Goal: Information Seeking & Learning: Learn about a topic

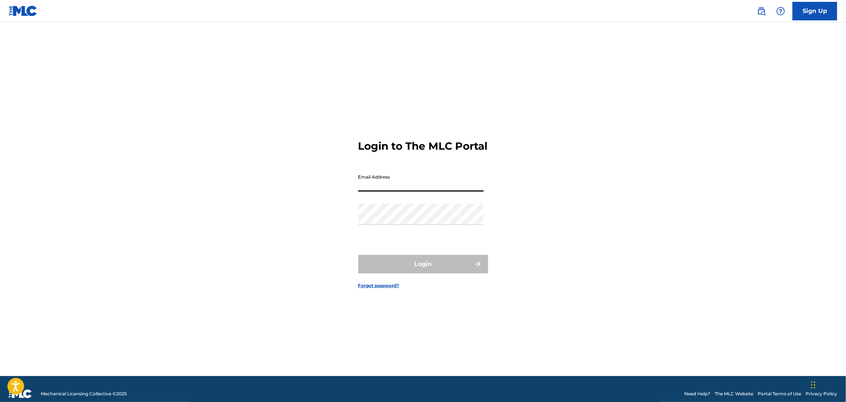
type input "[EMAIL_ADDRESS][DOMAIN_NAME]"
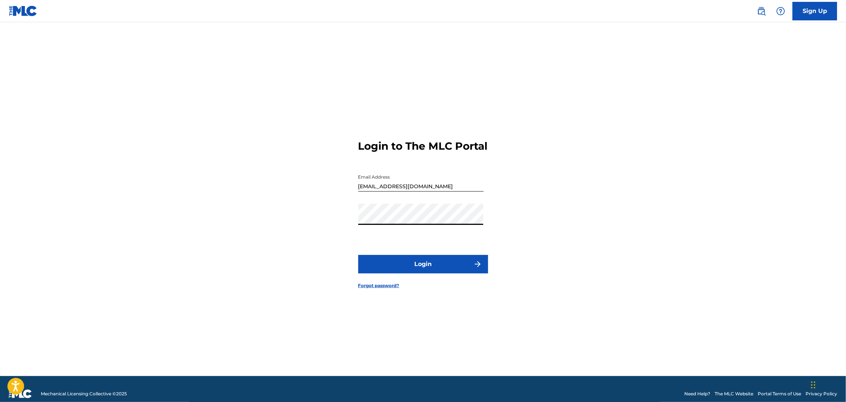
click at [440, 266] on button "Login" at bounding box center [423, 264] width 130 height 19
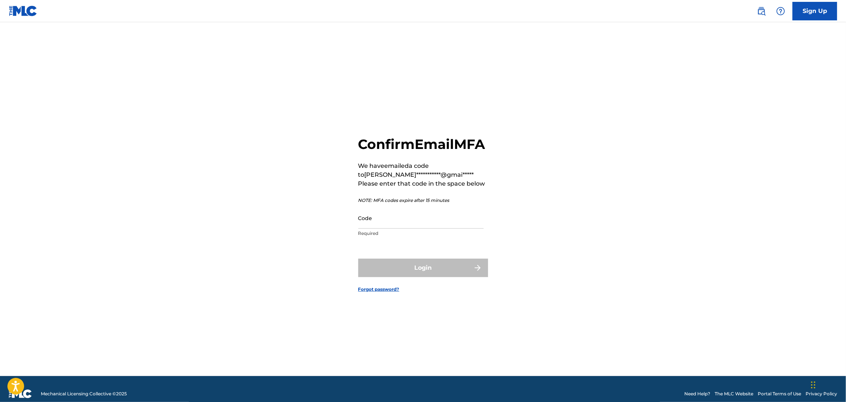
click at [397, 226] on input "Code" at bounding box center [420, 218] width 125 height 21
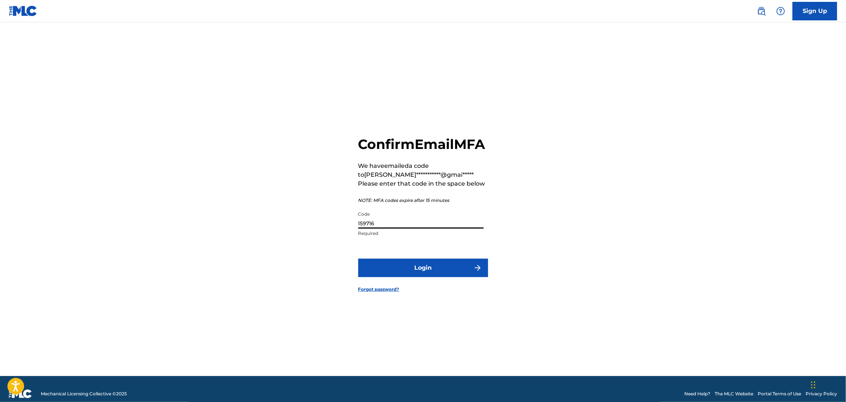
type input "159716"
click at [358, 259] on button "Login" at bounding box center [423, 268] width 130 height 19
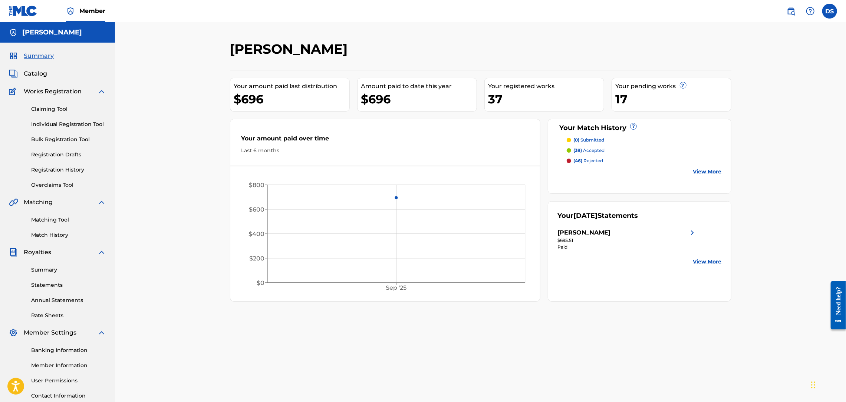
click at [698, 170] on link "View More" at bounding box center [707, 172] width 29 height 8
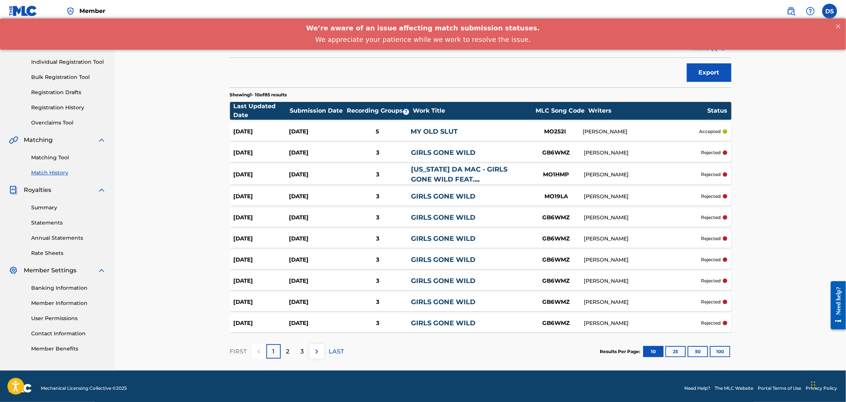
scroll to position [67, 0]
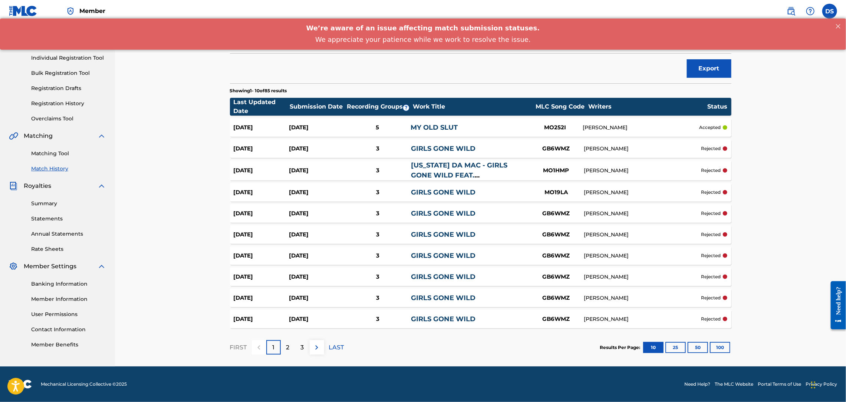
click at [312, 347] on img at bounding box center [316, 347] width 9 height 9
click at [426, 126] on link "MY OLD SLUT" at bounding box center [434, 127] width 47 height 8
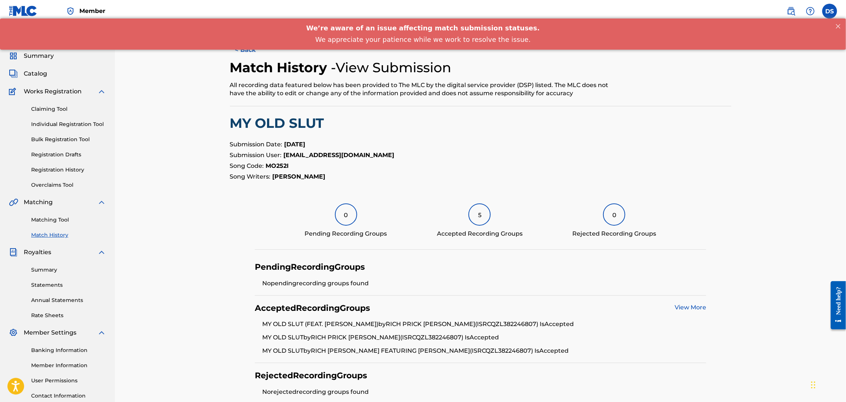
click at [690, 307] on link "View More" at bounding box center [690, 307] width 32 height 7
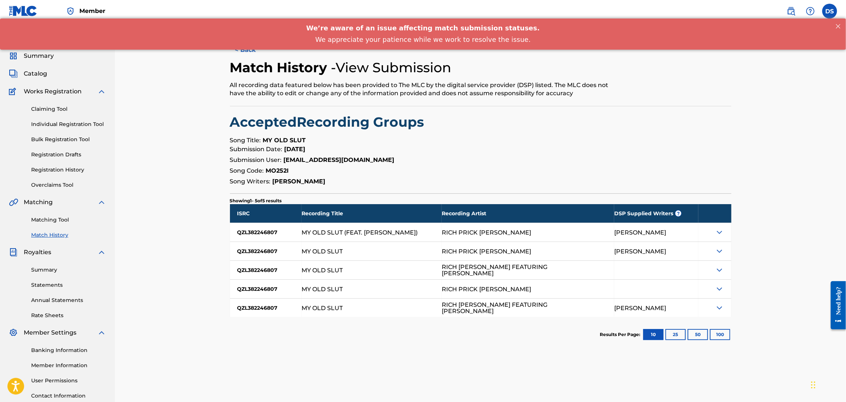
click at [698, 307] on div at bounding box center [714, 308] width 33 height 19
click at [256, 53] on button "< Back" at bounding box center [252, 50] width 44 height 19
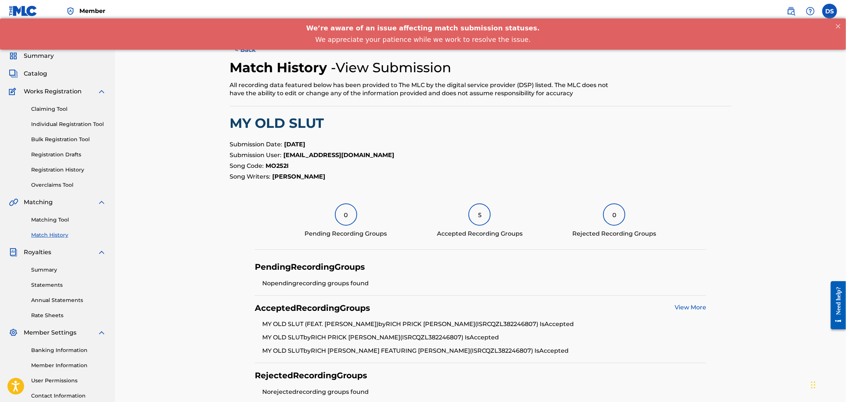
click at [254, 54] on button "< Back" at bounding box center [252, 50] width 44 height 19
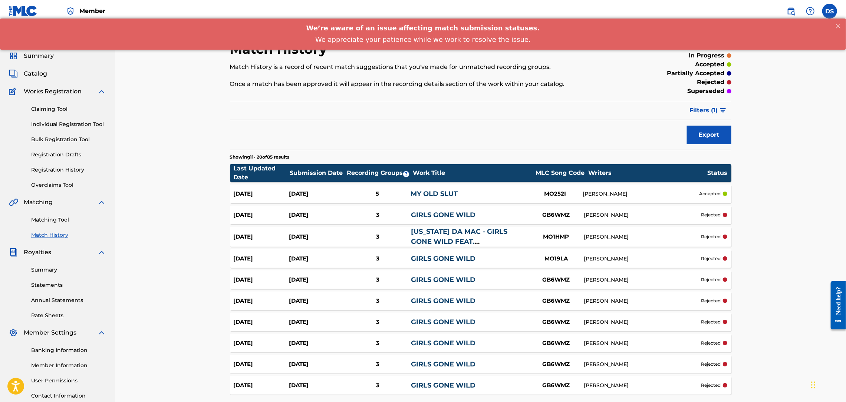
scroll to position [67, 0]
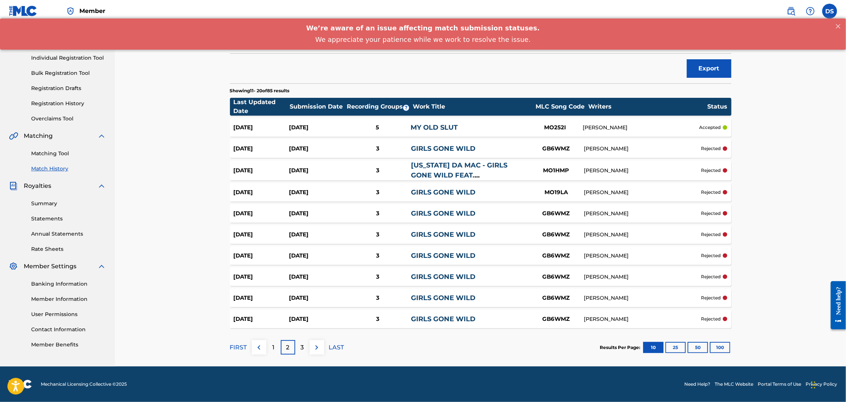
click at [302, 345] on p "3" at bounding box center [302, 347] width 3 height 9
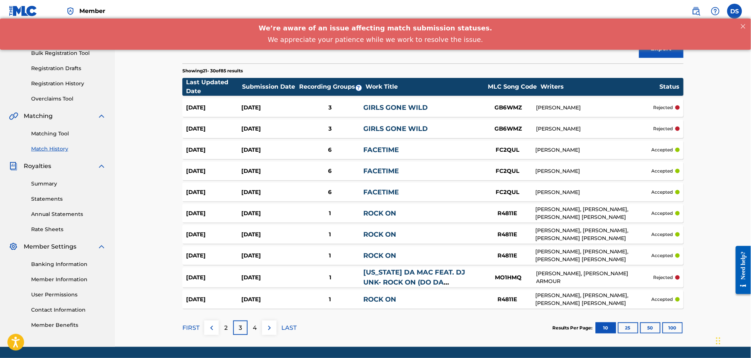
scroll to position [110, 0]
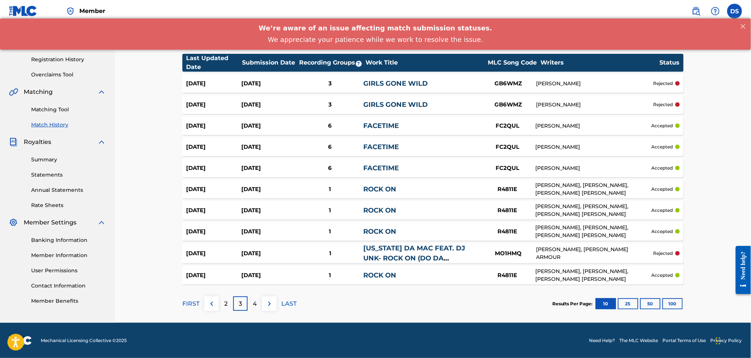
click at [254, 300] on p "4" at bounding box center [255, 303] width 4 height 9
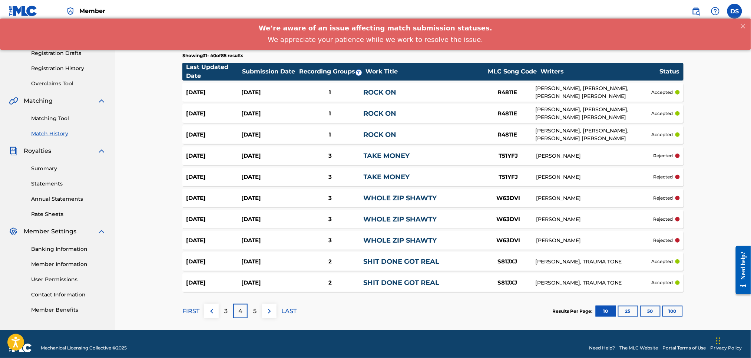
scroll to position [109, 0]
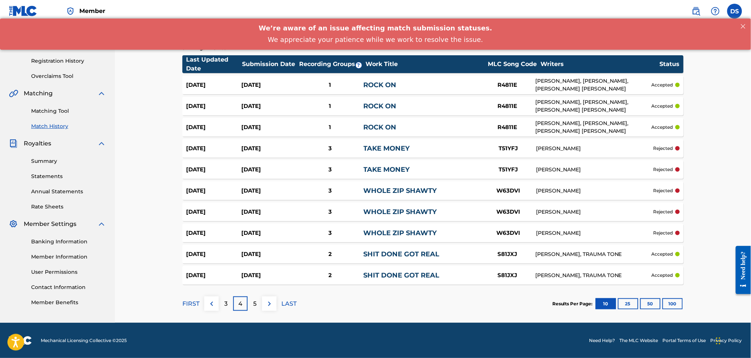
click at [254, 302] on p "5" at bounding box center [254, 303] width 3 height 9
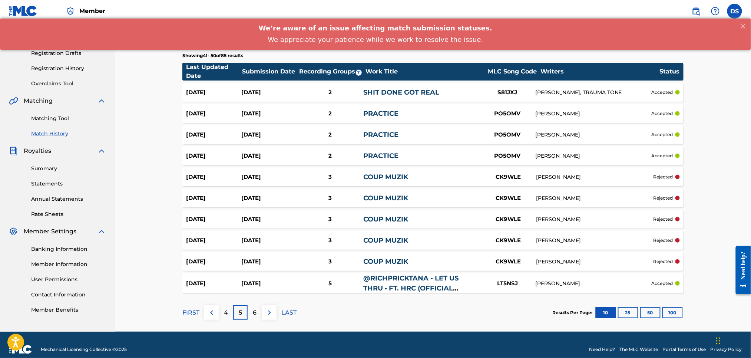
scroll to position [110, 0]
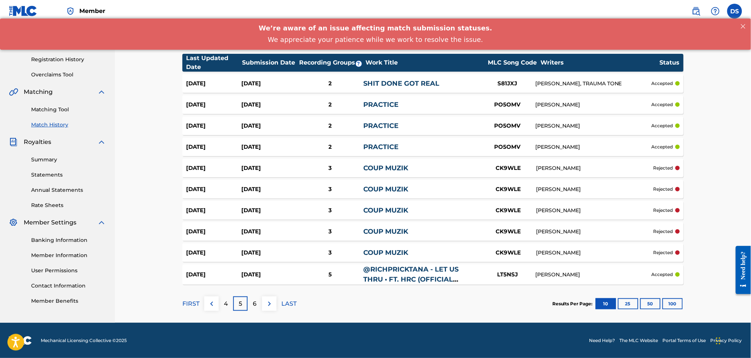
click at [330, 271] on div "5" at bounding box center [330, 274] width 66 height 9
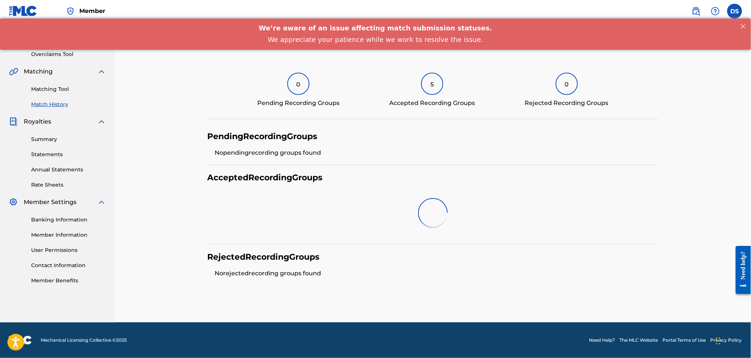
scroll to position [119, 0]
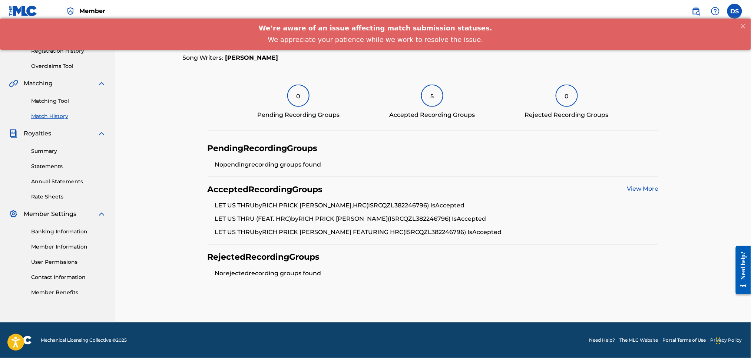
click at [49, 100] on link "Matching Tool" at bounding box center [68, 101] width 75 height 8
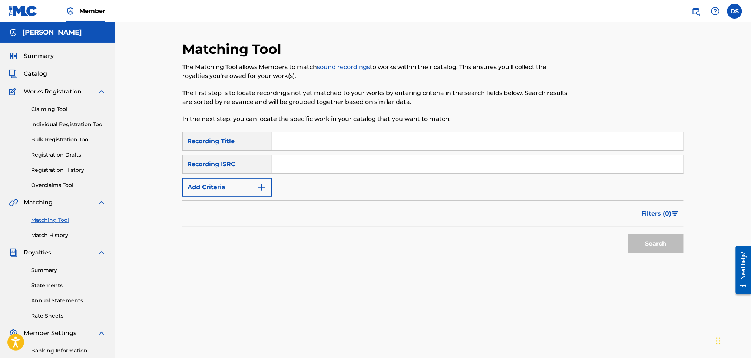
click at [40, 234] on link "Match History" at bounding box center [68, 235] width 75 height 8
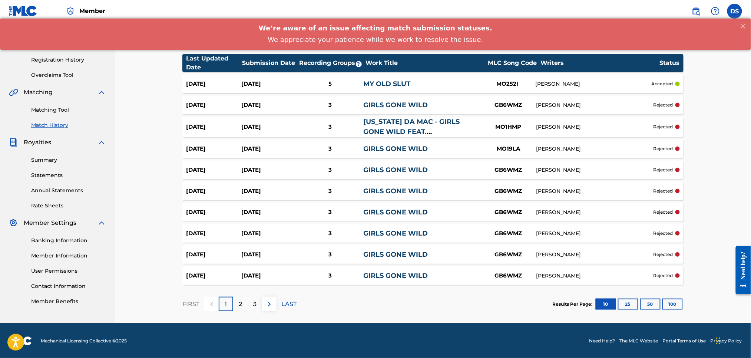
scroll to position [110, 0]
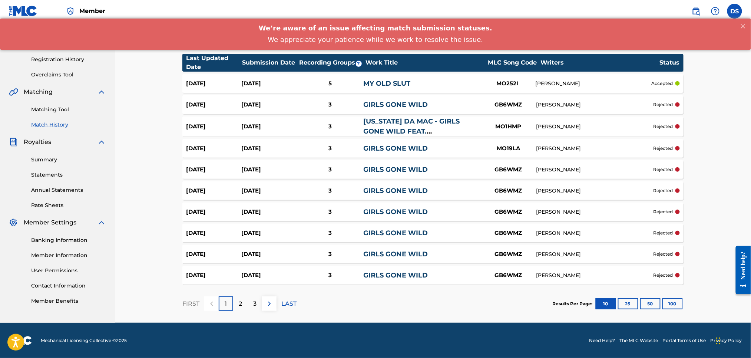
click at [287, 303] on p "LAST" at bounding box center [288, 303] width 15 height 9
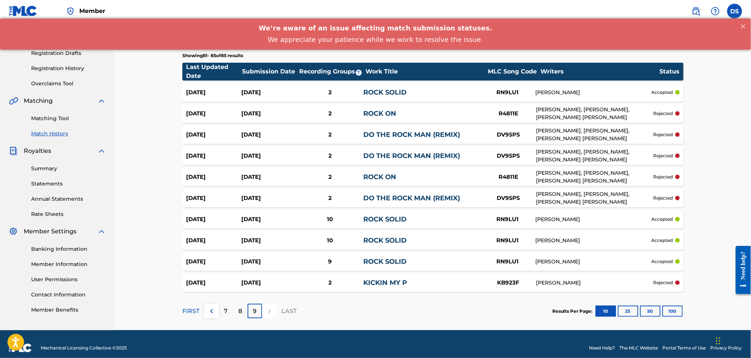
scroll to position [109, 0]
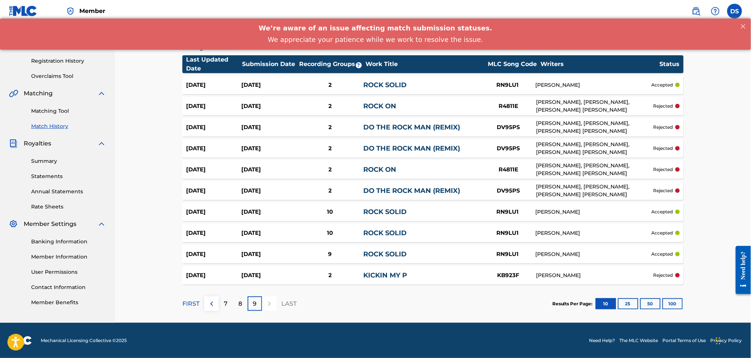
click at [239, 300] on p "8" at bounding box center [241, 303] width 4 height 9
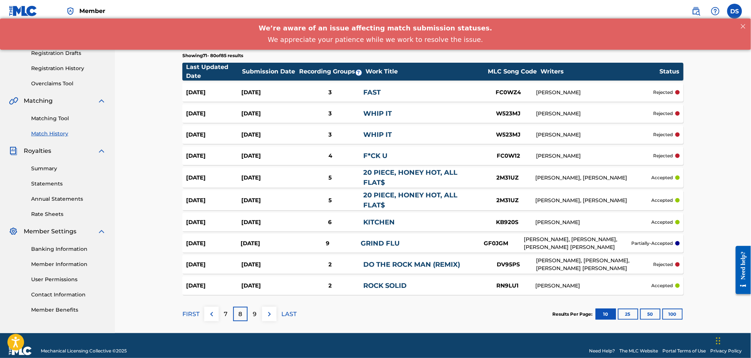
click at [510, 200] on div "[DATE] [DATE] 5 20 PIECE, HONEY HOT, ALL FLAT$ 2M31UZ [PERSON_NAME], [PERSON_NA…" at bounding box center [432, 200] width 501 height 20
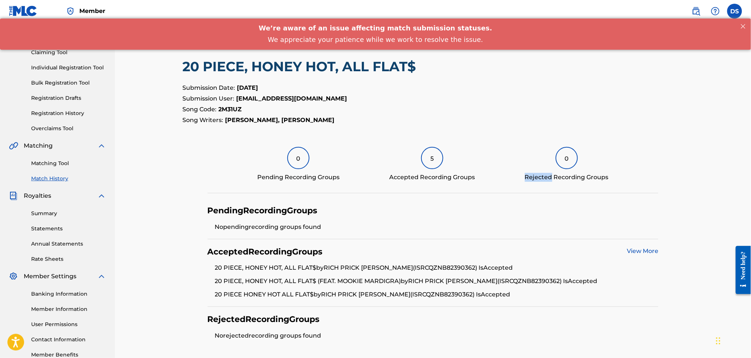
scroll to position [119, 0]
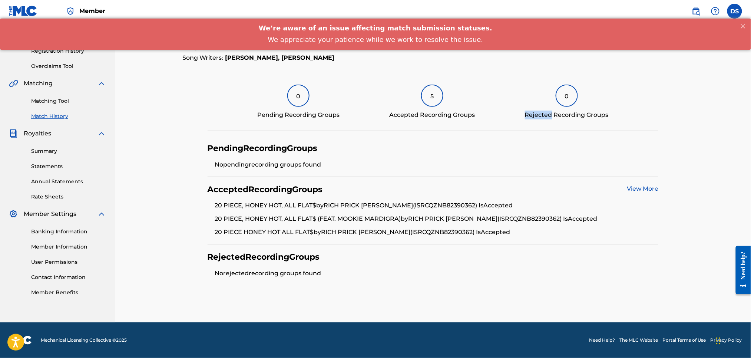
click at [639, 187] on link "View More" at bounding box center [643, 188] width 32 height 7
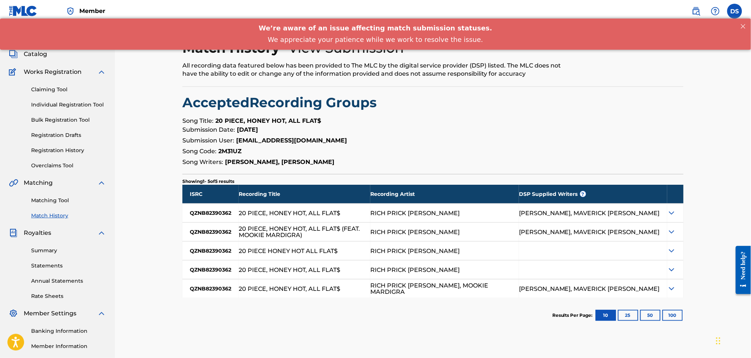
scroll to position [39, 0]
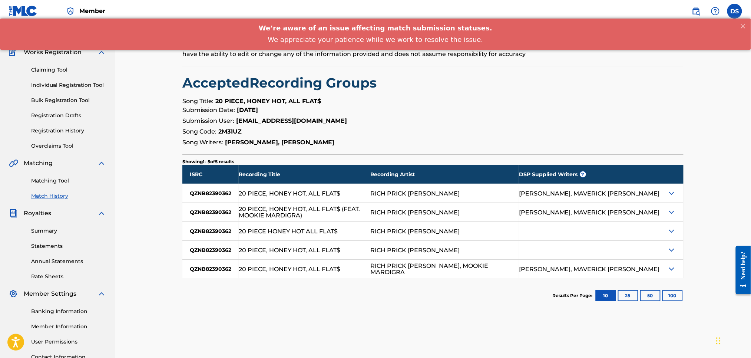
click at [42, 196] on link "Match History" at bounding box center [68, 196] width 75 height 8
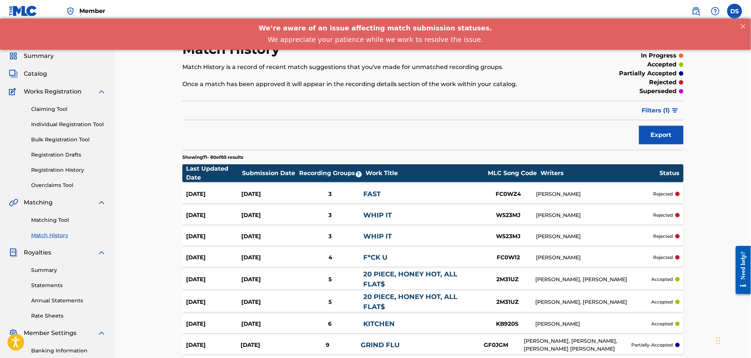
click at [710, 192] on div "Match History Match History is a record of recent match suggestions that you've…" at bounding box center [433, 228] width 636 height 412
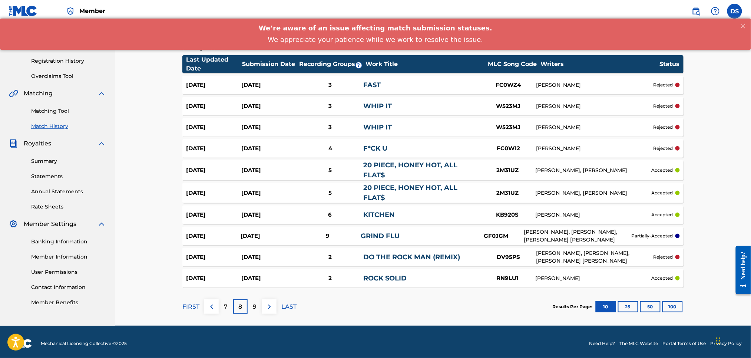
scroll to position [112, 0]
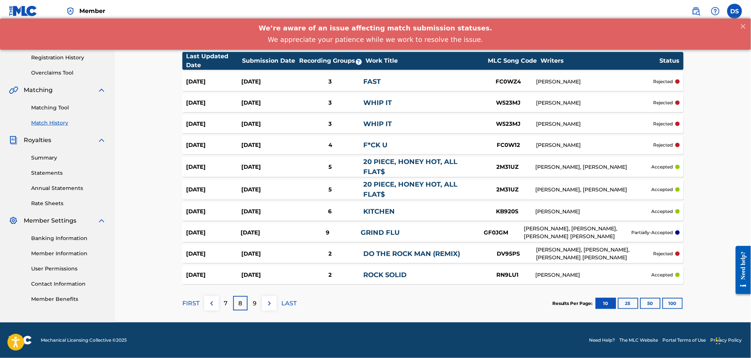
click at [503, 209] on div "KB920S" at bounding box center [508, 211] width 56 height 9
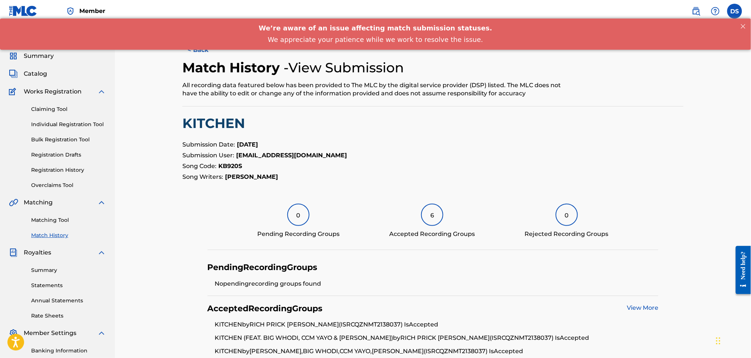
click at [635, 304] on link "View More" at bounding box center [643, 307] width 32 height 7
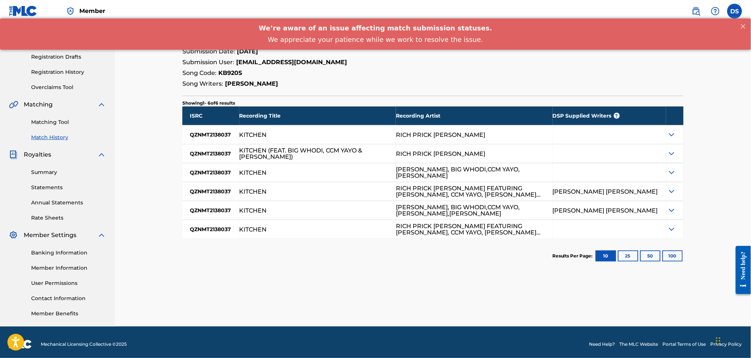
scroll to position [102, 0]
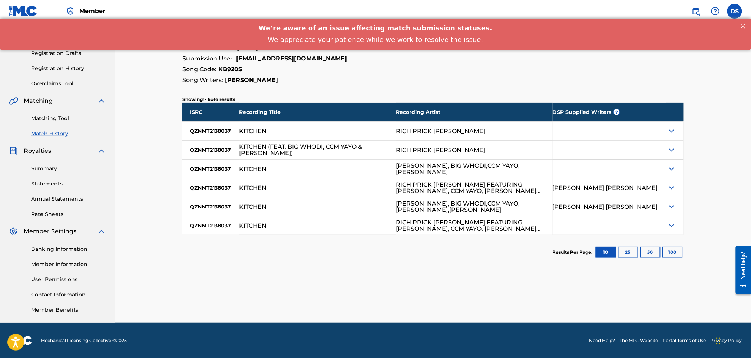
click at [672, 129] on img at bounding box center [671, 130] width 9 height 9
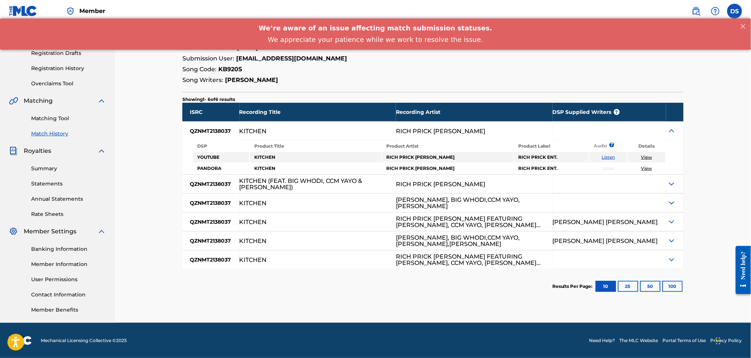
click at [674, 184] on img at bounding box center [671, 183] width 9 height 9
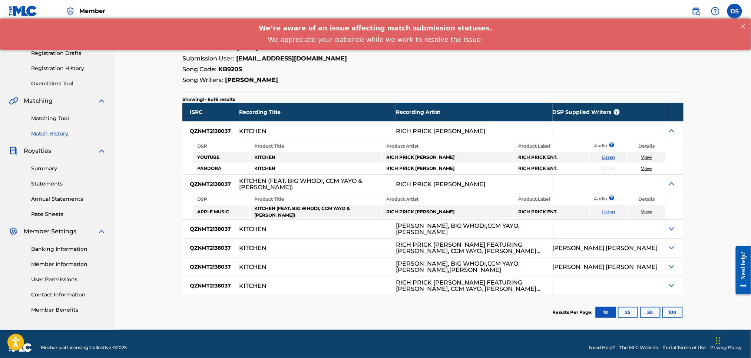
click at [672, 224] on img at bounding box center [671, 228] width 9 height 9
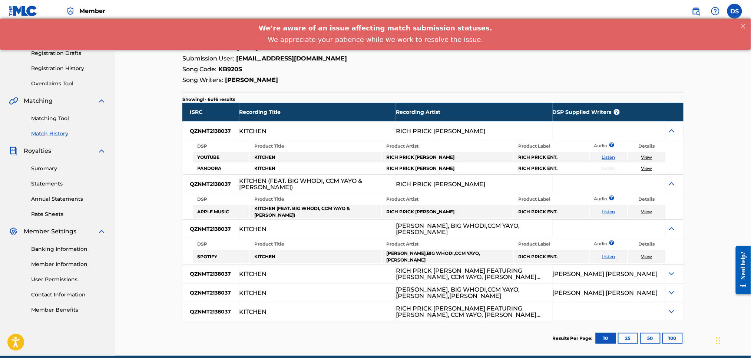
click at [668, 269] on img at bounding box center [671, 273] width 9 height 9
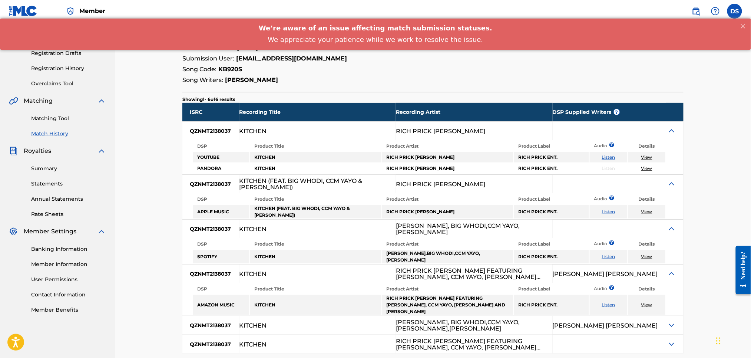
click at [669, 321] on img at bounding box center [671, 325] width 9 height 9
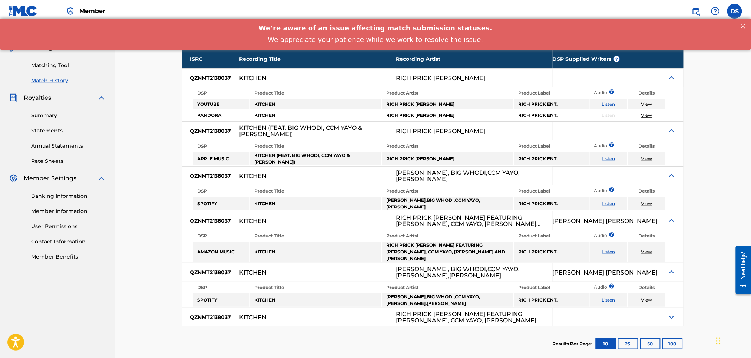
scroll to position [182, 0]
